Goal: Task Accomplishment & Management: Use online tool/utility

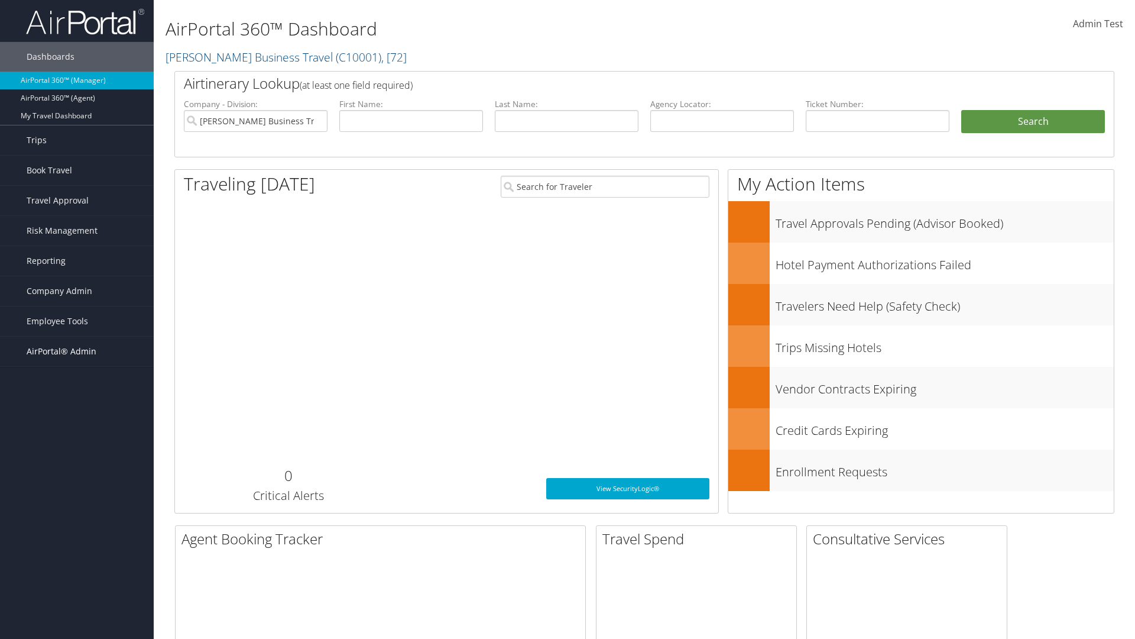
click at [77, 351] on span "AirPortal® Admin" at bounding box center [62, 351] width 70 height 30
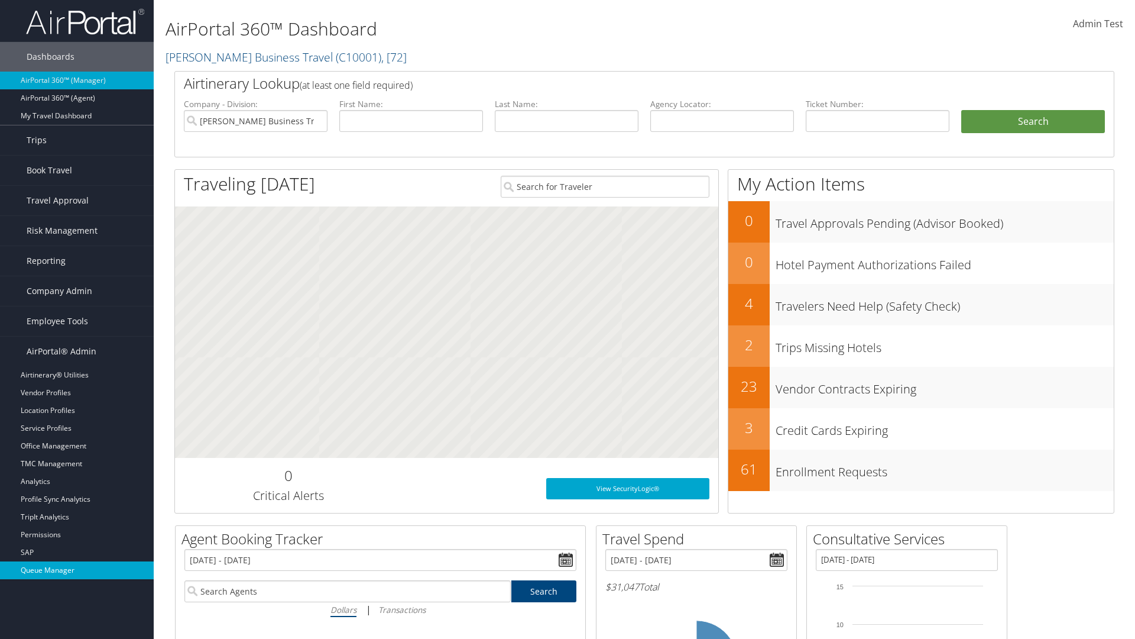
click at [77, 570] on link "Queue Manager" at bounding box center [77, 570] width 154 height 18
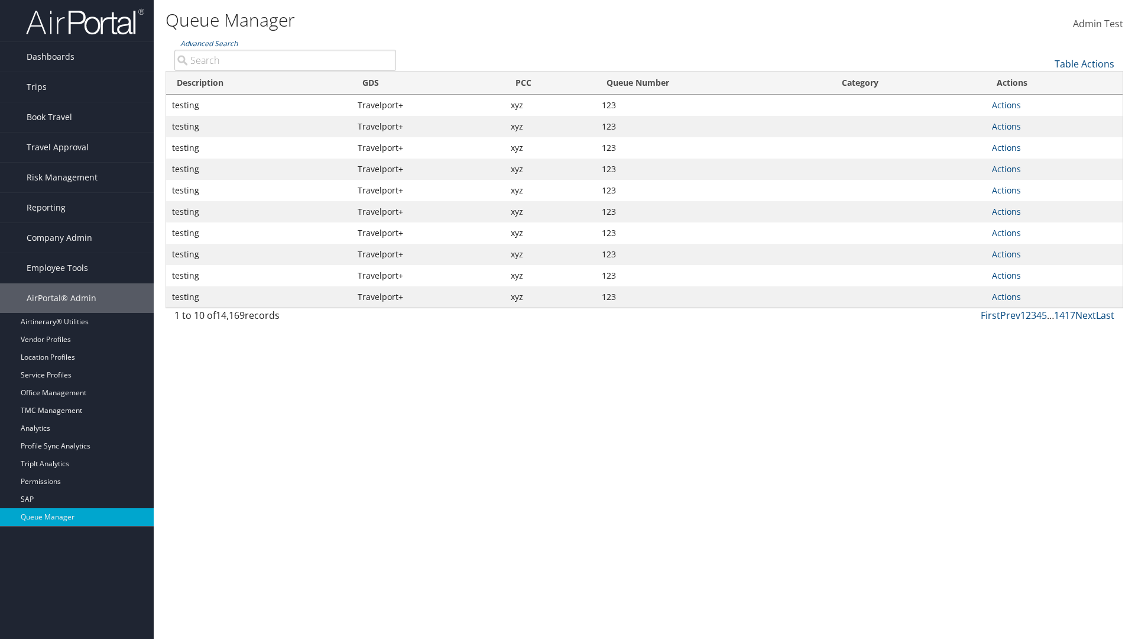
click at [1085, 64] on link "Table Actions" at bounding box center [1085, 63] width 60 height 13
click at [1045, 82] on link "View Errors" at bounding box center [1045, 82] width 156 height 20
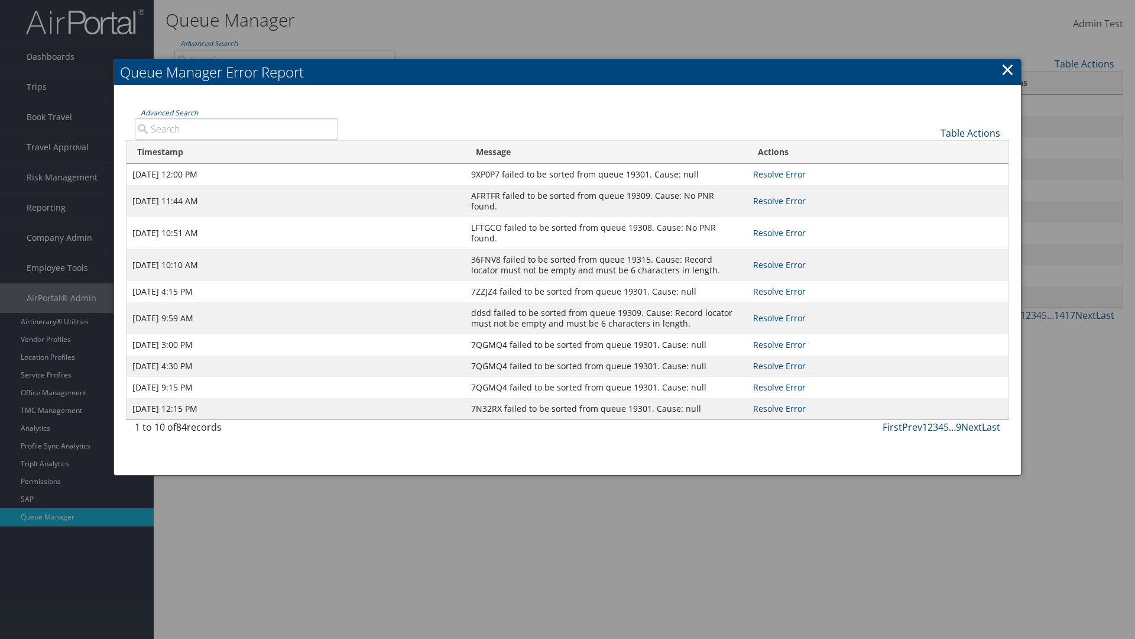
click at [970, 132] on link "Table Actions" at bounding box center [971, 133] width 60 height 13
click at [931, 171] on link "Page Length" at bounding box center [931, 171] width 156 height 20
click at [678, 123] on div "Table Actions" at bounding box center [678, 123] width 663 height 34
click at [970, 132] on link "Table Actions" at bounding box center [971, 133] width 60 height 13
click at [169, 112] on link "Advanced Search" at bounding box center [169, 113] width 57 height 10
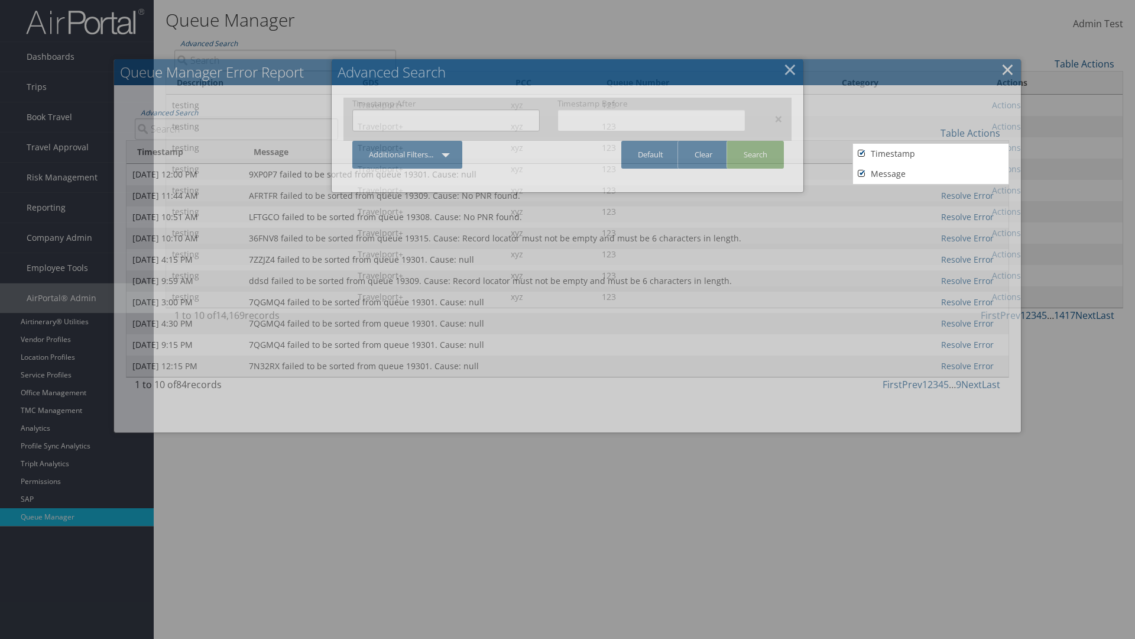
click at [446, 120] on input "text" at bounding box center [445, 120] width 187 height 22
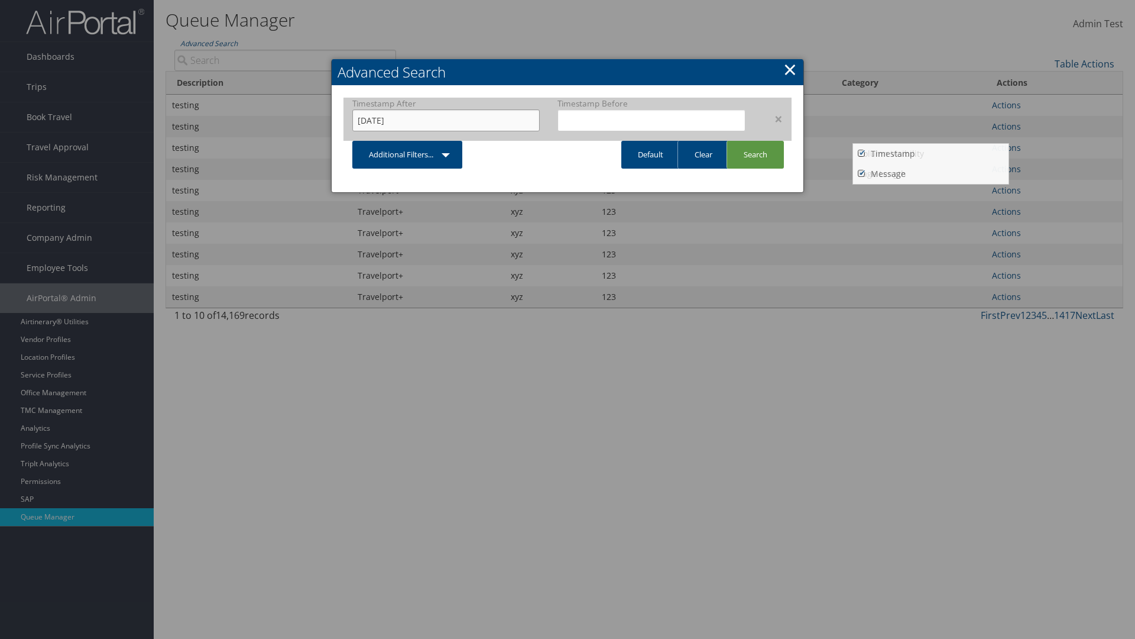
type input "[DATE]"
click at [652, 120] on input "text" at bounding box center [651, 120] width 187 height 22
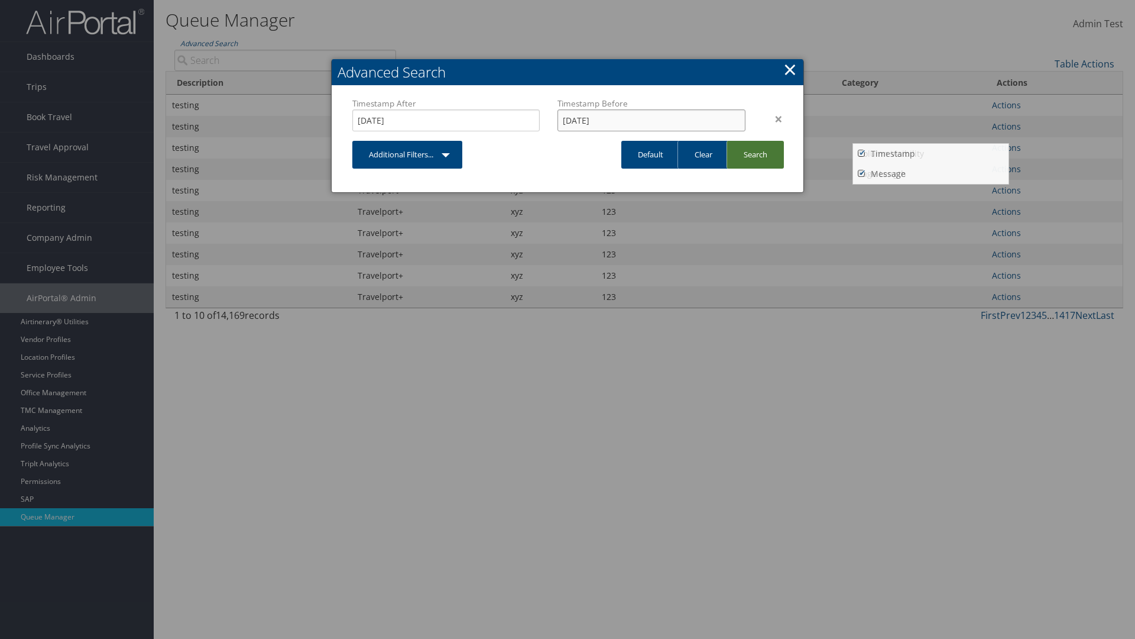
type input "[DATE]"
click at [755, 154] on link "Search" at bounding box center [755, 155] width 57 height 28
